Goal: Transaction & Acquisition: Subscribe to service/newsletter

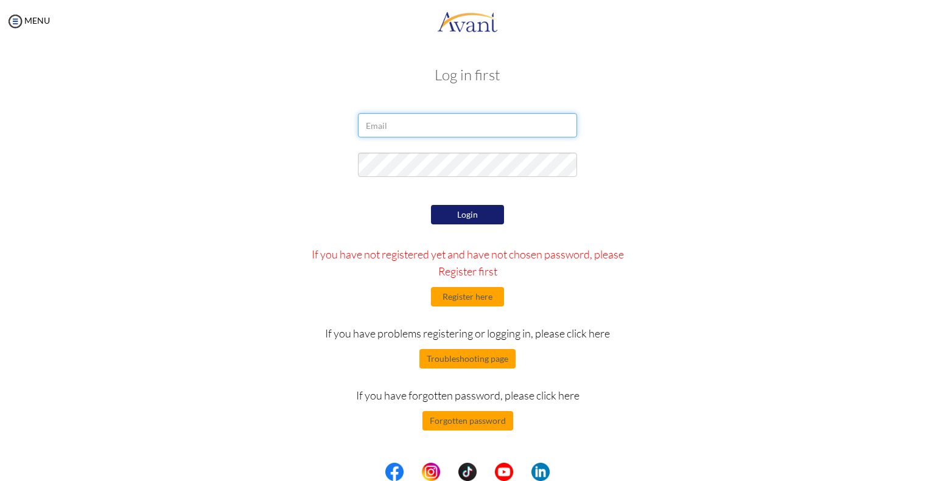
click at [404, 125] on input "email" at bounding box center [467, 125] width 219 height 24
type input "[PERSON_NAME][EMAIL_ADDRESS][PERSON_NAME][DOMAIN_NAME]"
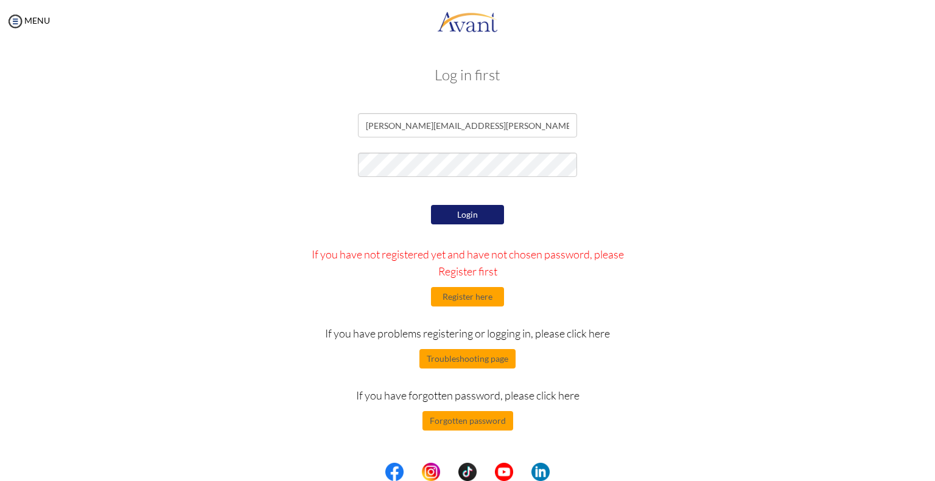
click at [463, 228] on div "Login If you have not registered yet and have not chosen password, please Regis…" at bounding box center [468, 316] width 356 height 229
click at [455, 306] on button "Register here" at bounding box center [467, 296] width 73 height 19
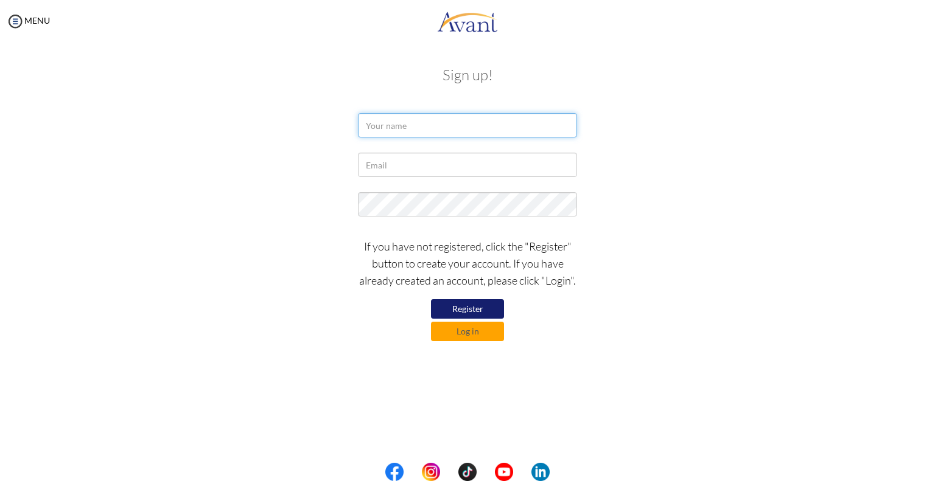
click at [521, 126] on input "text" at bounding box center [467, 125] width 219 height 24
click at [386, 125] on input "text" at bounding box center [467, 125] width 219 height 24
type input "[PERSON_NAME]"
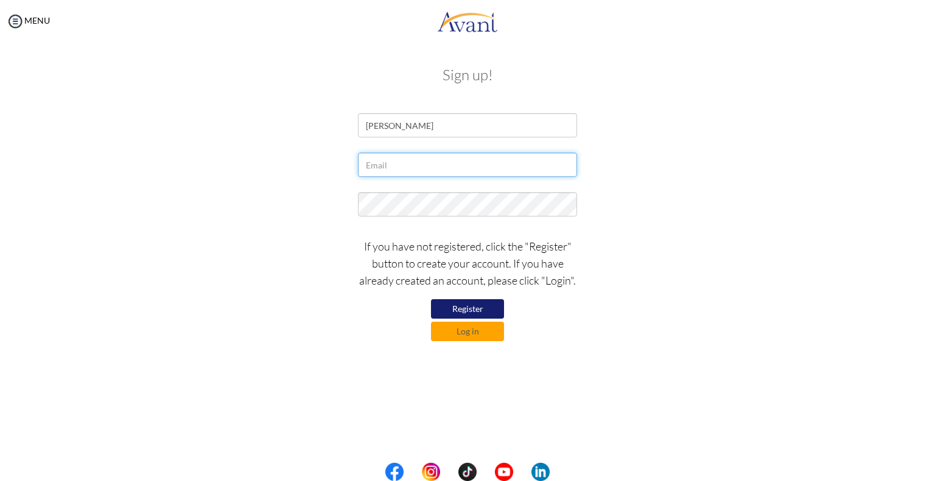
click at [387, 166] on input "text" at bounding box center [467, 165] width 219 height 24
type input "[PERSON_NAME][EMAIL_ADDRESS][PERSON_NAME][DOMAIN_NAME]"
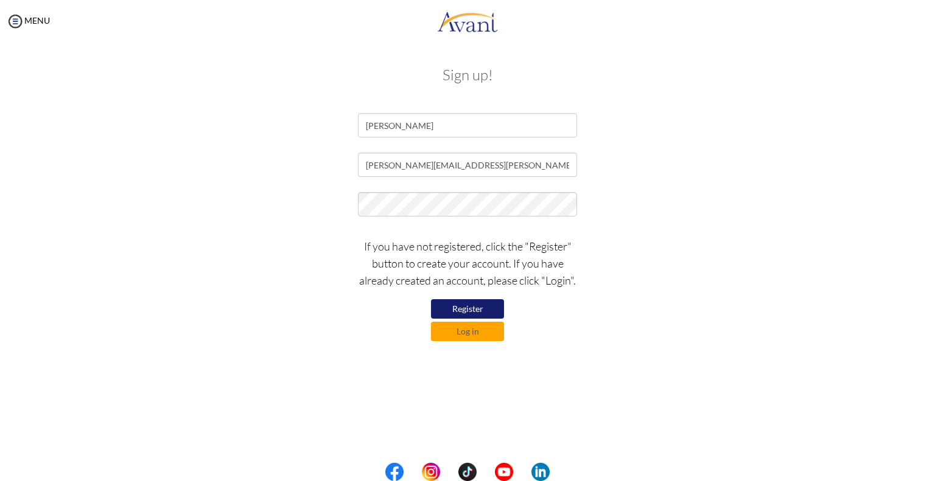
click at [453, 308] on button "Register" at bounding box center [467, 308] width 73 height 19
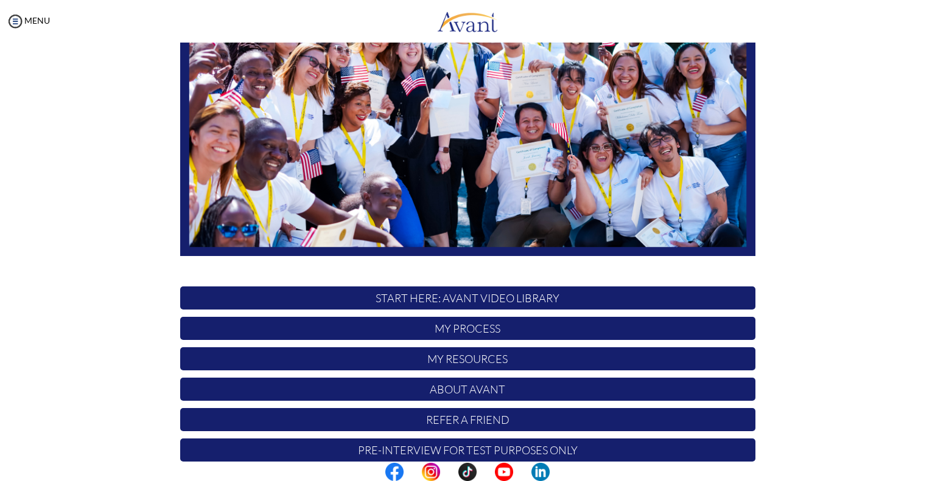
scroll to position [194, 0]
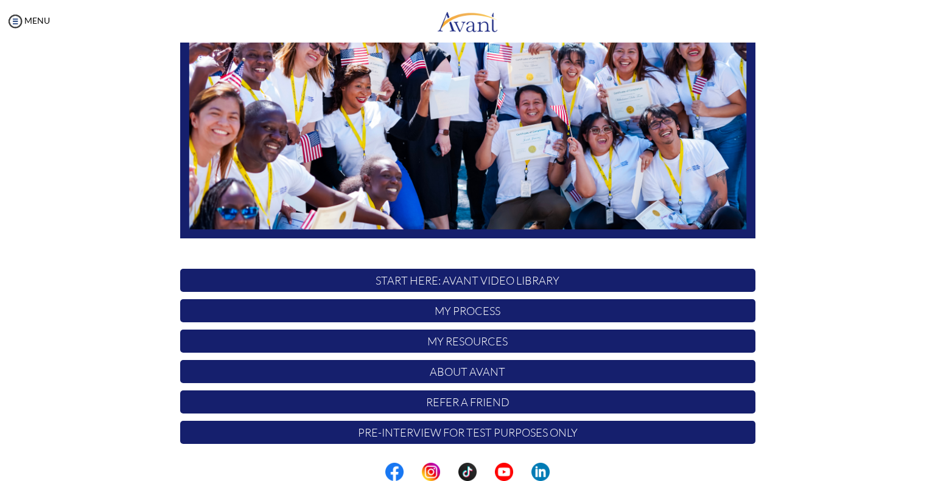
click at [555, 278] on p "START HERE: Avant Video Library" at bounding box center [467, 280] width 575 height 23
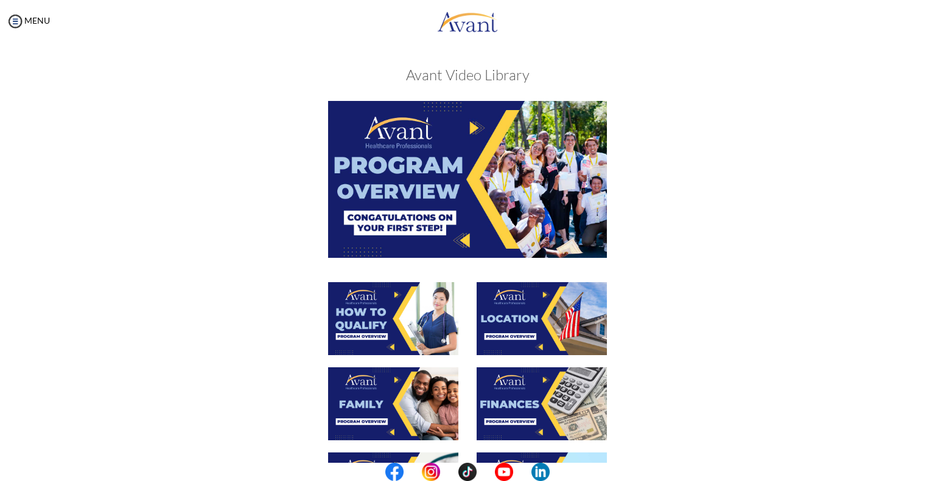
click at [394, 347] on img at bounding box center [393, 318] width 130 height 73
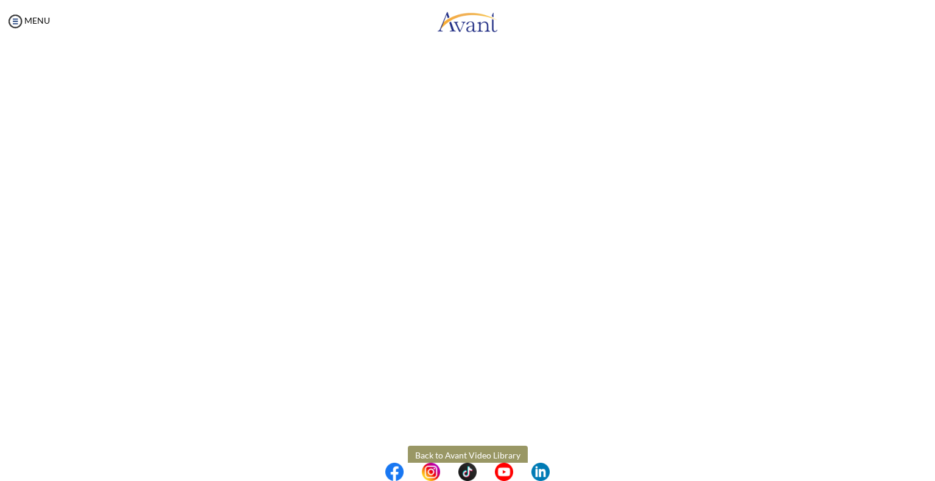
scroll to position [99, 0]
